Goal: Browse casually

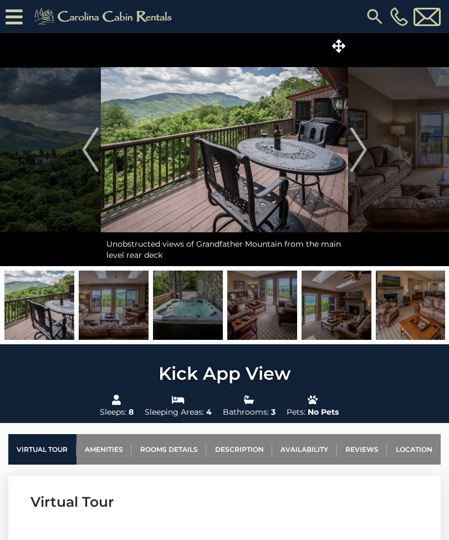
click at [363, 155] on img "Next" at bounding box center [358, 150] width 17 height 44
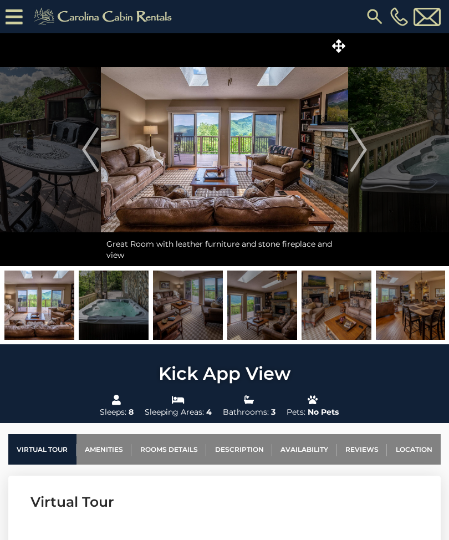
click at [276, 170] on img at bounding box center [224, 149] width 247 height 233
click at [368, 155] on button "Next" at bounding box center [358, 149] width 21 height 233
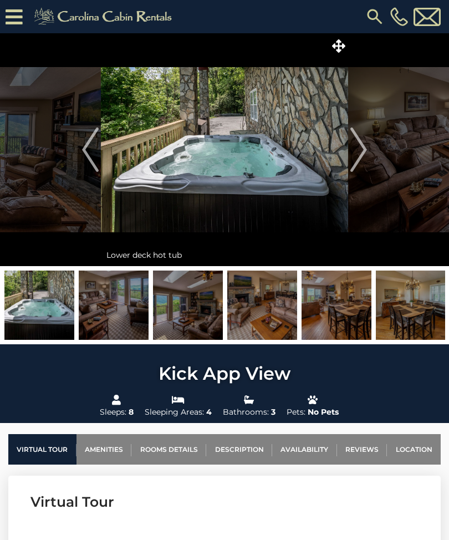
click at [362, 156] on img "Next" at bounding box center [358, 150] width 17 height 44
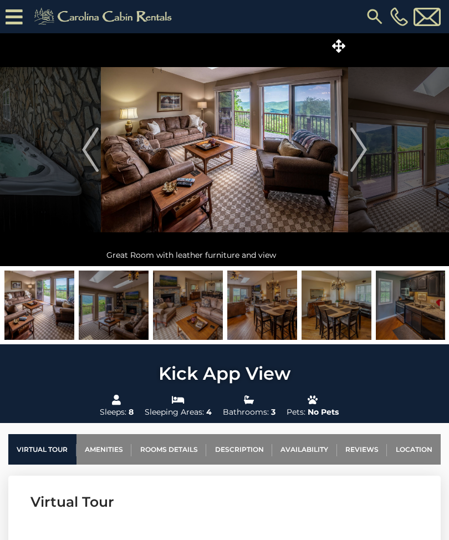
click at [363, 151] on img "Next" at bounding box center [358, 150] width 17 height 44
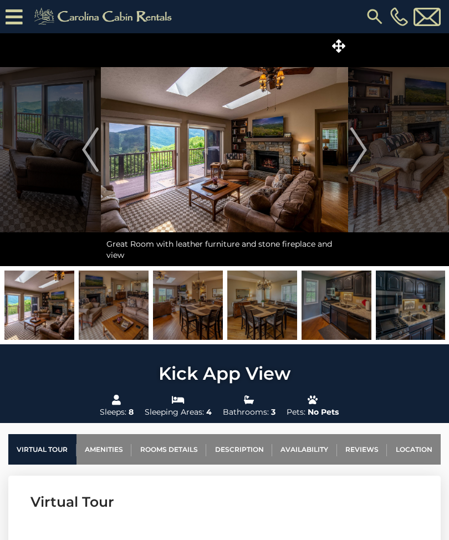
click at [366, 152] on img "Next" at bounding box center [358, 150] width 17 height 44
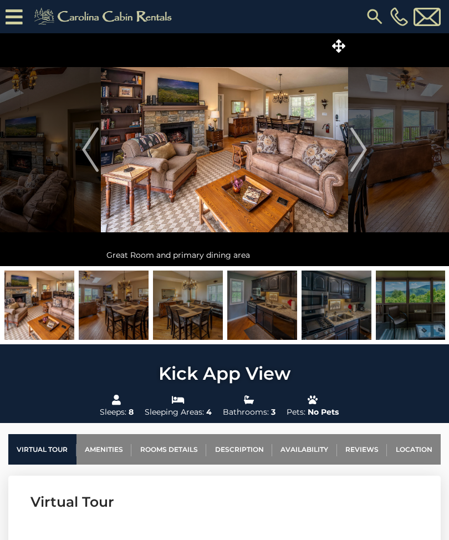
click at [88, 147] on img "Previous" at bounding box center [90, 150] width 17 height 44
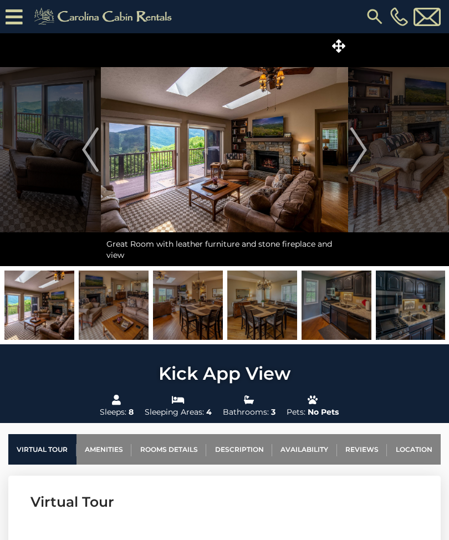
click at [368, 148] on button "Next" at bounding box center [358, 149] width 21 height 233
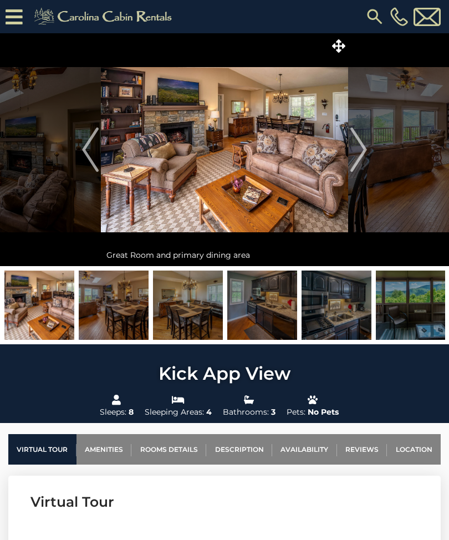
click at [360, 159] on img "Next" at bounding box center [358, 150] width 17 height 44
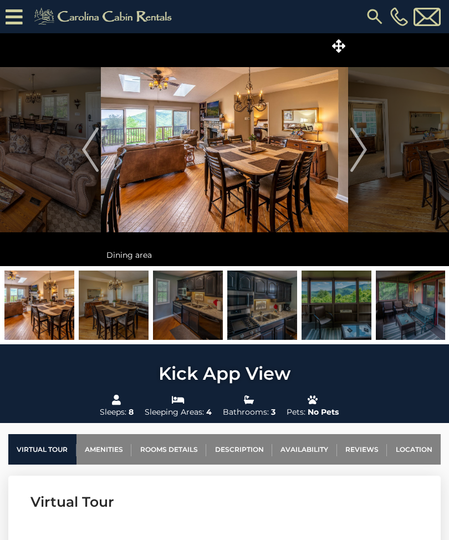
click at [355, 151] on img "Next" at bounding box center [358, 150] width 17 height 44
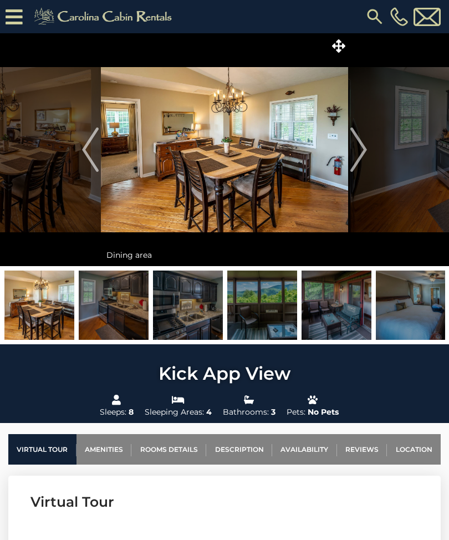
click at [360, 148] on img "Next" at bounding box center [358, 150] width 17 height 44
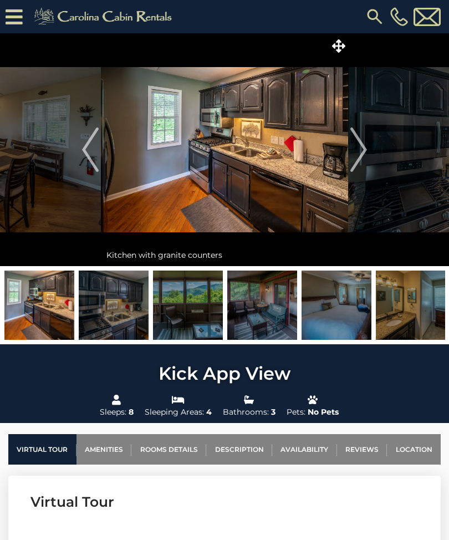
click at [361, 151] on img "Next" at bounding box center [358, 150] width 17 height 44
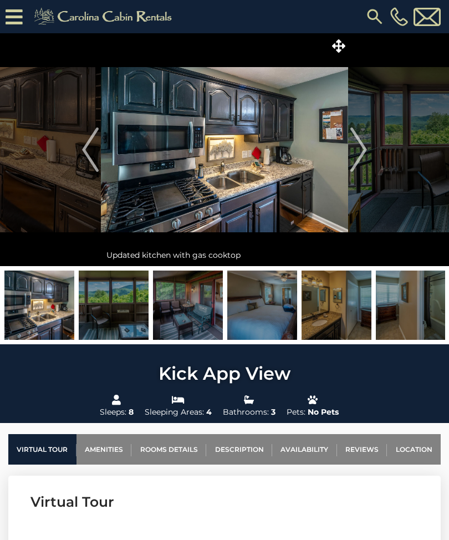
click at [359, 154] on img "Next" at bounding box center [358, 150] width 17 height 44
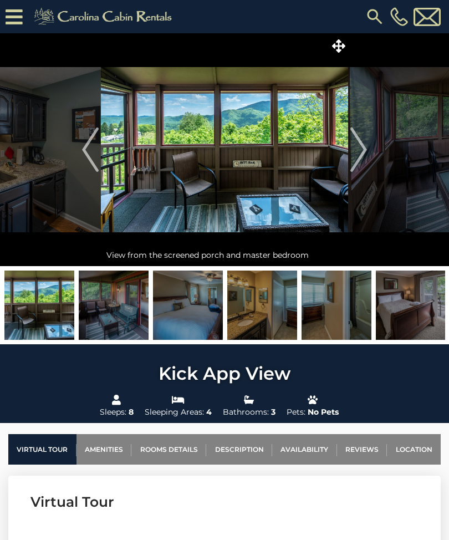
click at [363, 155] on img "Next" at bounding box center [358, 150] width 17 height 44
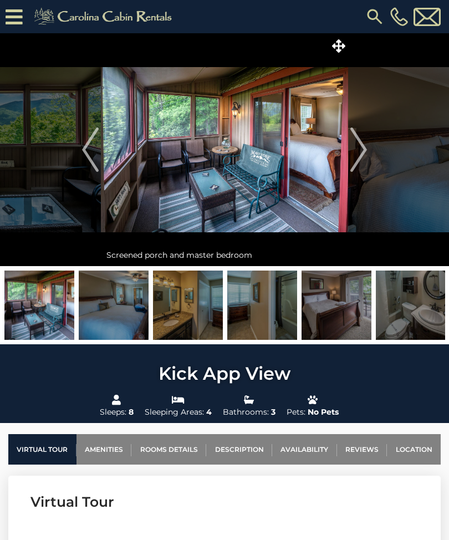
click at [364, 150] on img "Next" at bounding box center [358, 150] width 17 height 44
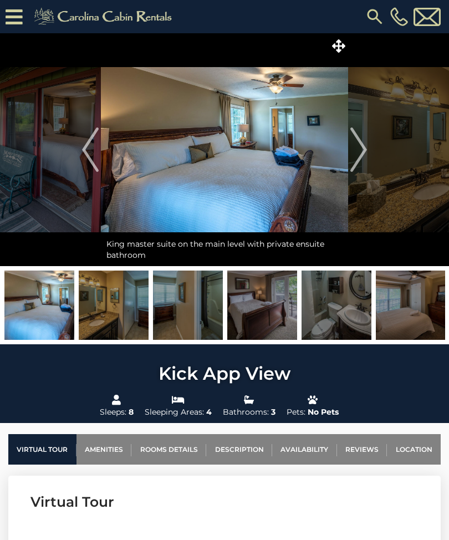
click at [361, 155] on img "Next" at bounding box center [358, 150] width 17 height 44
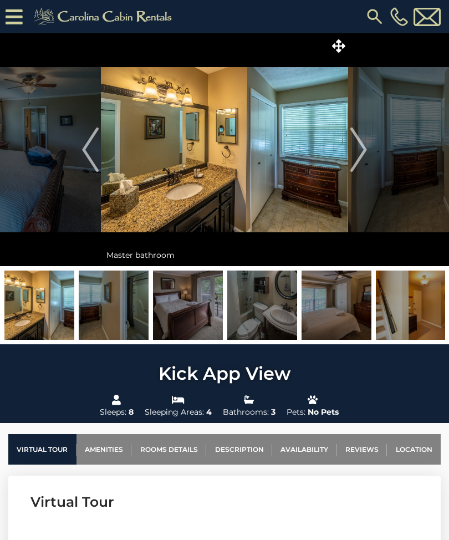
click at [363, 150] on img "Next" at bounding box center [358, 150] width 17 height 44
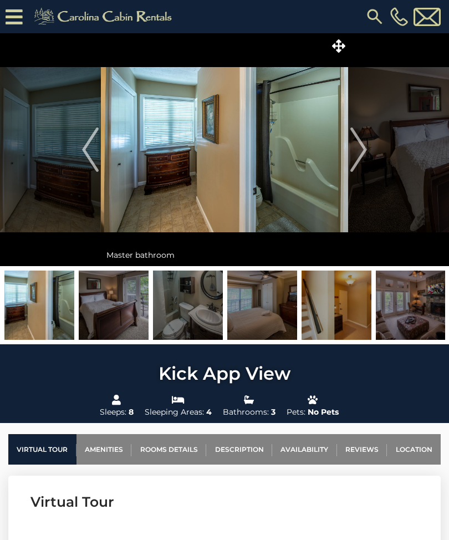
click at [360, 153] on img "Next" at bounding box center [358, 150] width 17 height 44
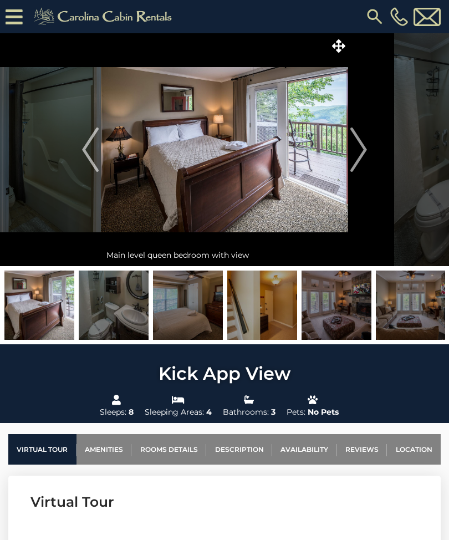
click at [359, 152] on img "Next" at bounding box center [358, 150] width 17 height 44
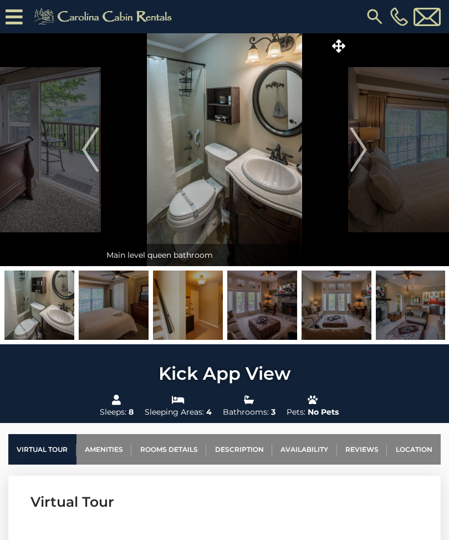
click at [358, 152] on img "Next" at bounding box center [358, 150] width 17 height 44
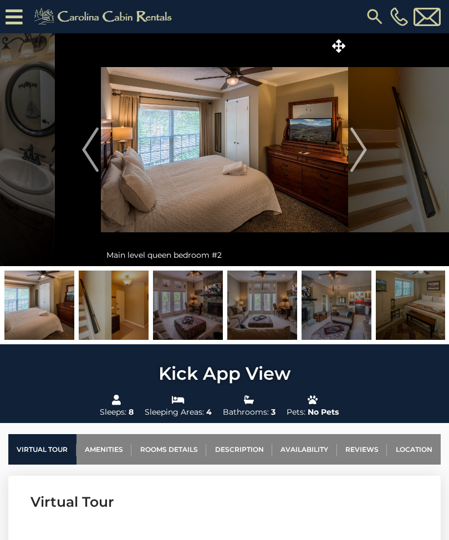
click at [360, 152] on img "Next" at bounding box center [358, 150] width 17 height 44
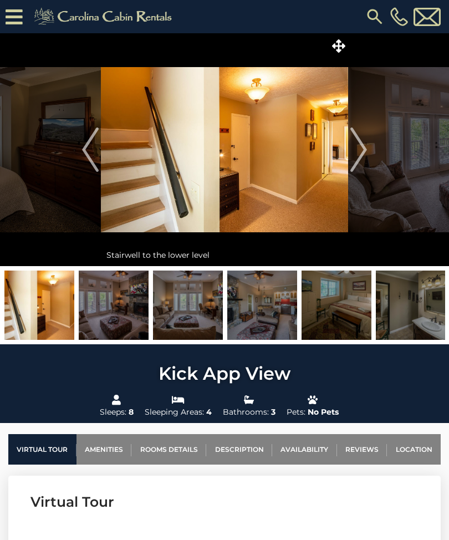
click at [362, 151] on img "Next" at bounding box center [358, 150] width 17 height 44
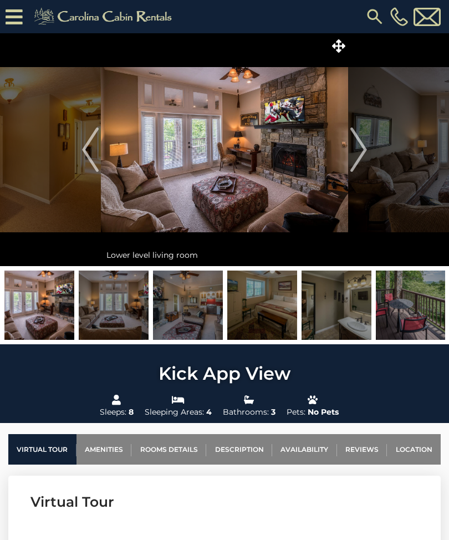
click at [358, 155] on img "Next" at bounding box center [358, 150] width 17 height 44
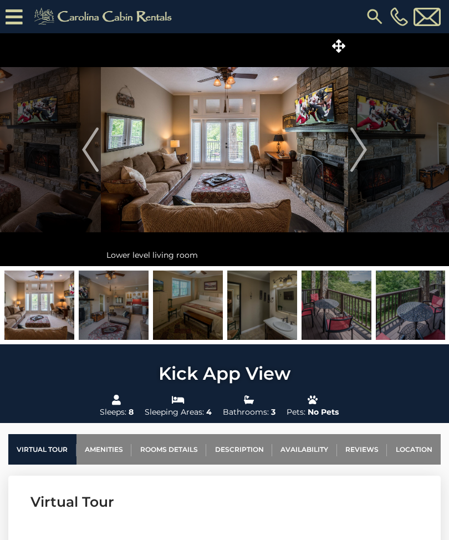
click at [359, 154] on img "Next" at bounding box center [358, 150] width 17 height 44
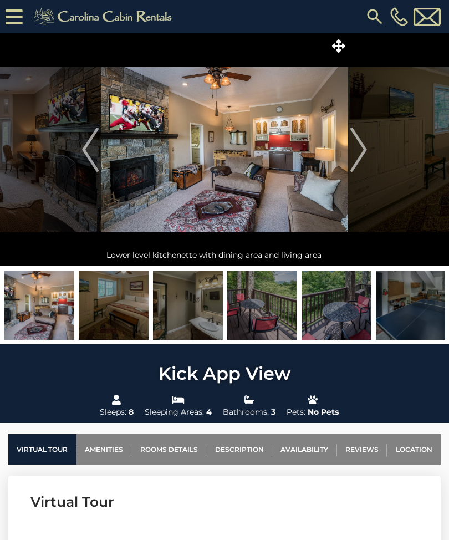
click at [363, 160] on img "Next" at bounding box center [358, 150] width 17 height 44
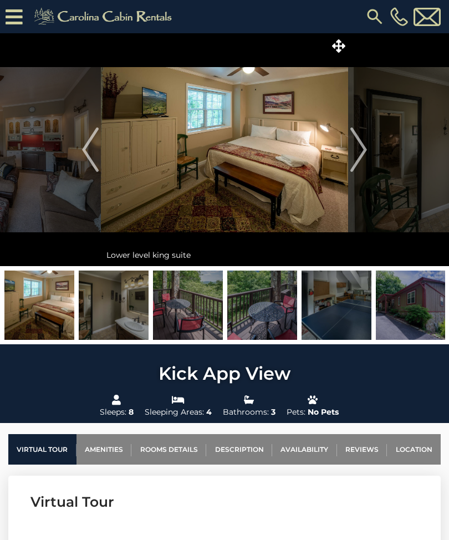
click at [350, 155] on img "Next" at bounding box center [358, 150] width 17 height 44
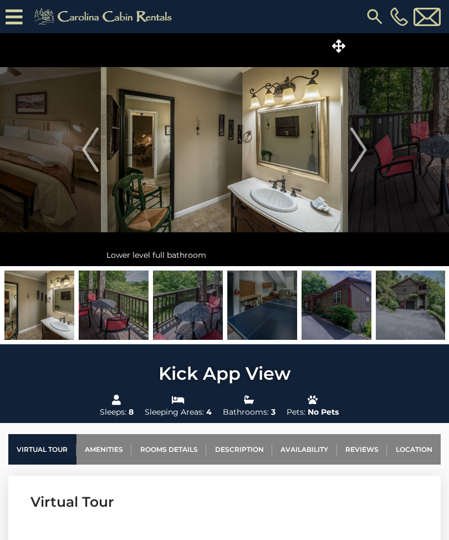
click at [357, 155] on img "Next" at bounding box center [358, 150] width 17 height 44
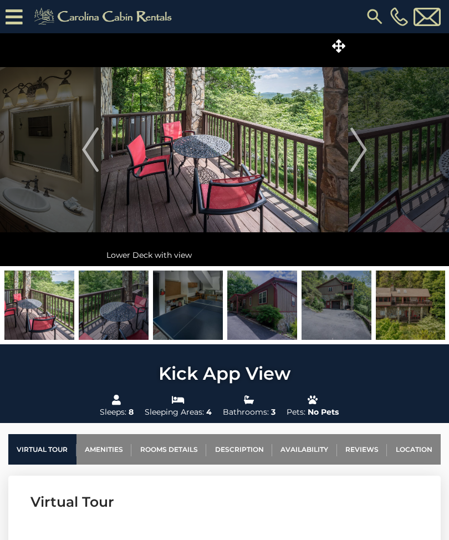
click at [363, 159] on img "Next" at bounding box center [358, 150] width 17 height 44
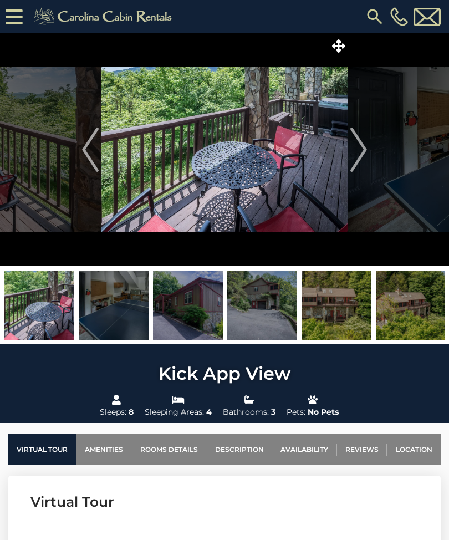
click at [368, 146] on button "Next" at bounding box center [358, 149] width 21 height 233
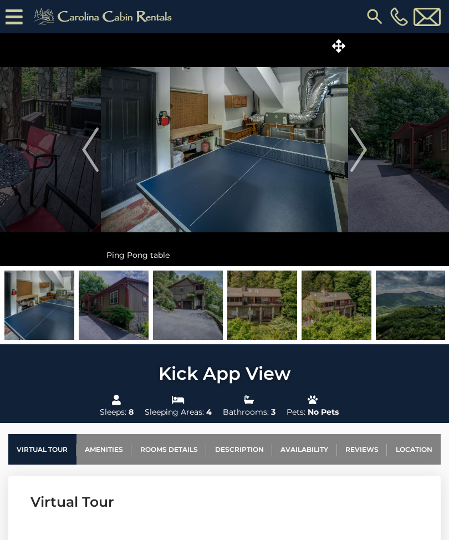
click at [362, 155] on img "Next" at bounding box center [358, 150] width 17 height 44
